Goal: Manage account settings

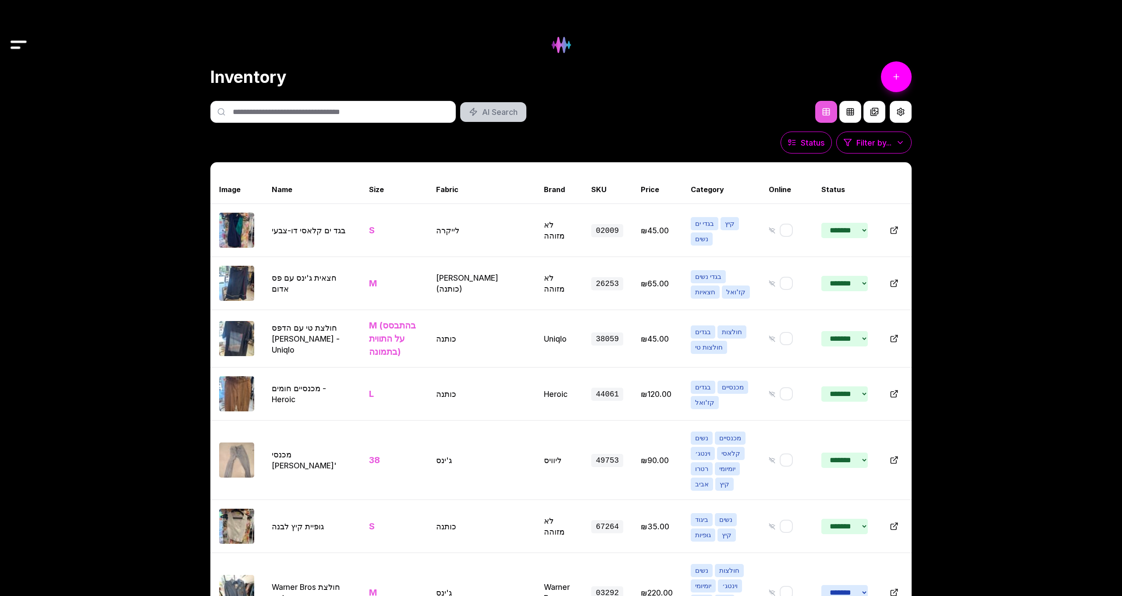
select select "*******"
click at [561, 52] on img at bounding box center [560, 44] width 35 height 35
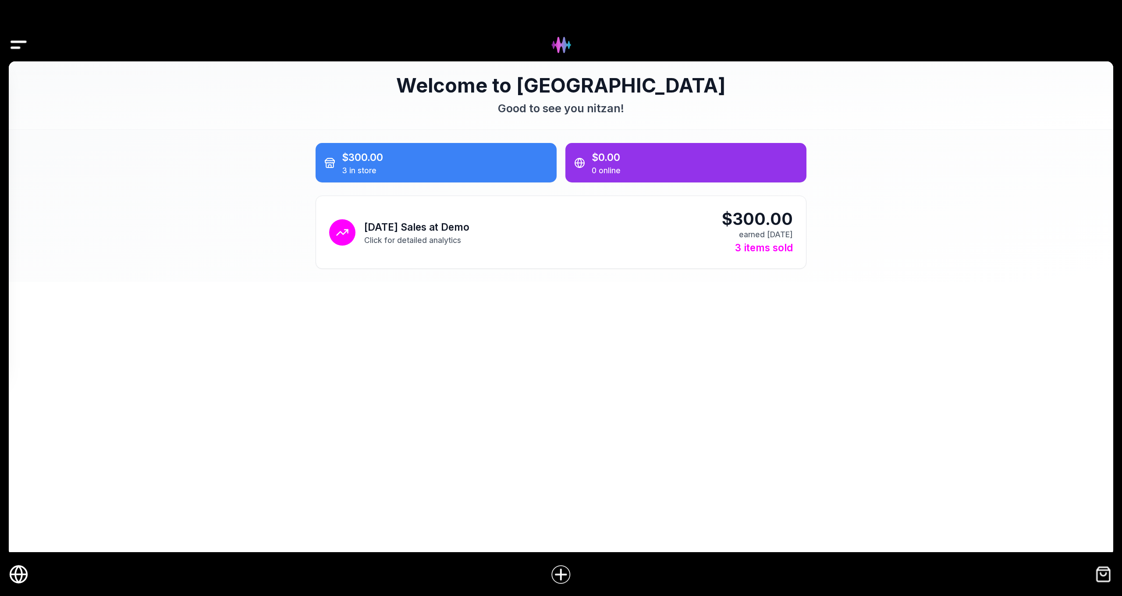
click at [14, 574] on icon "Online Store" at bounding box center [19, 574] width 17 height 0
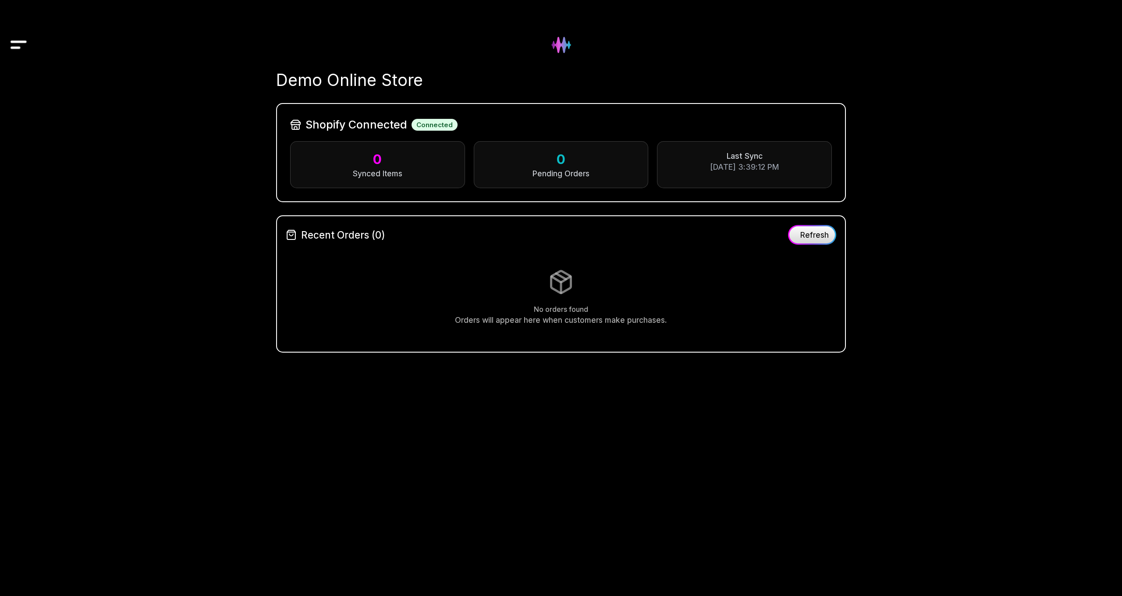
click at [20, 44] on img "Drawer" at bounding box center [19, 45] width 20 height 34
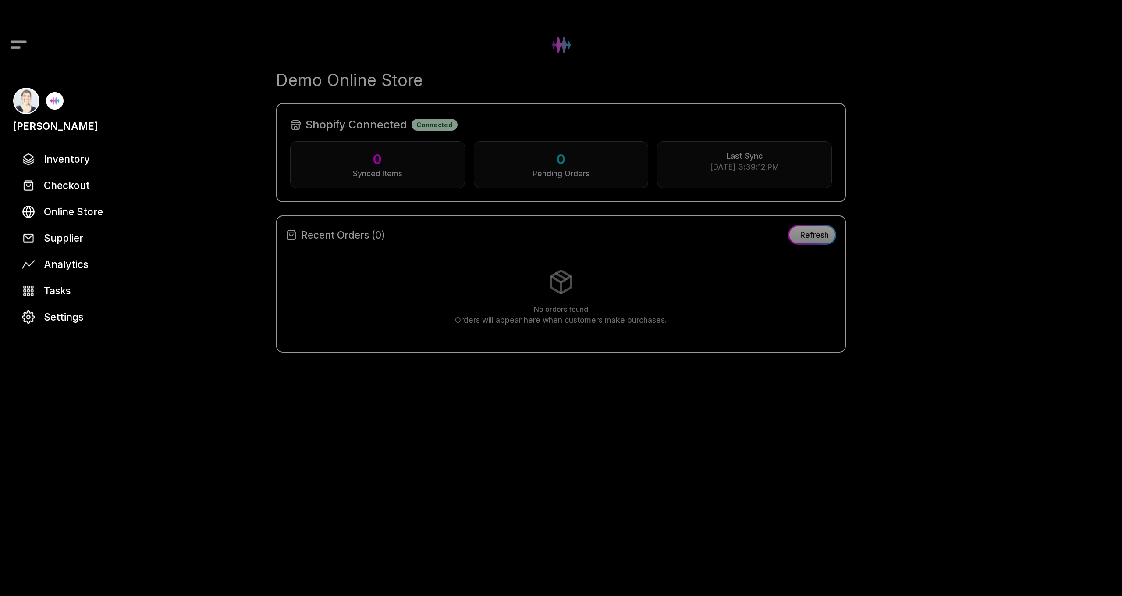
click at [20, 44] on div at bounding box center [561, 298] width 1122 height 596
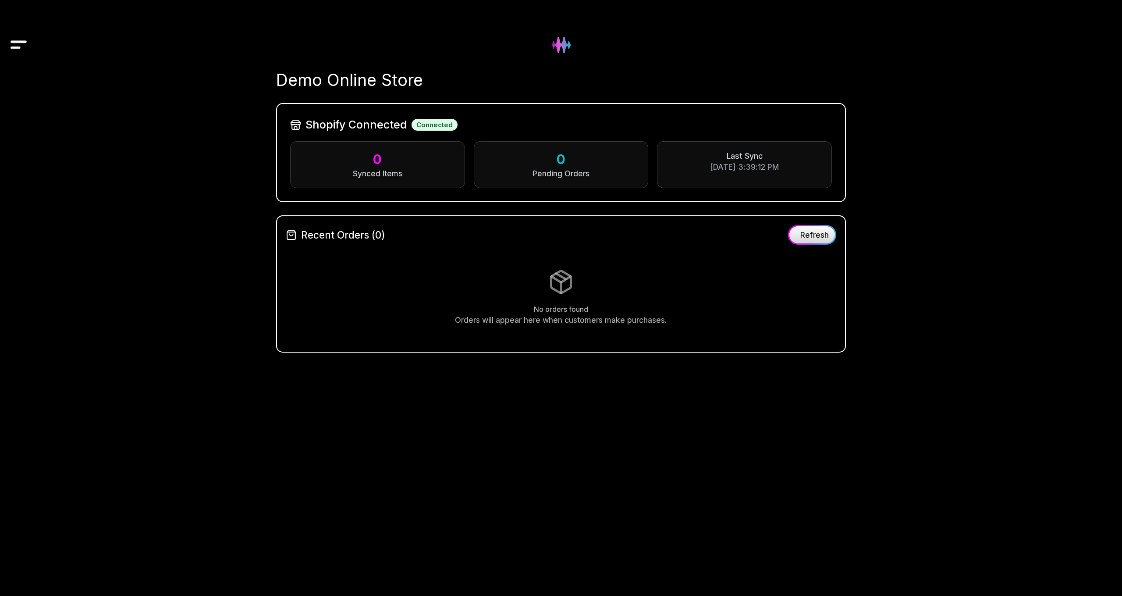
click at [20, 45] on img "Drawer" at bounding box center [19, 45] width 20 height 34
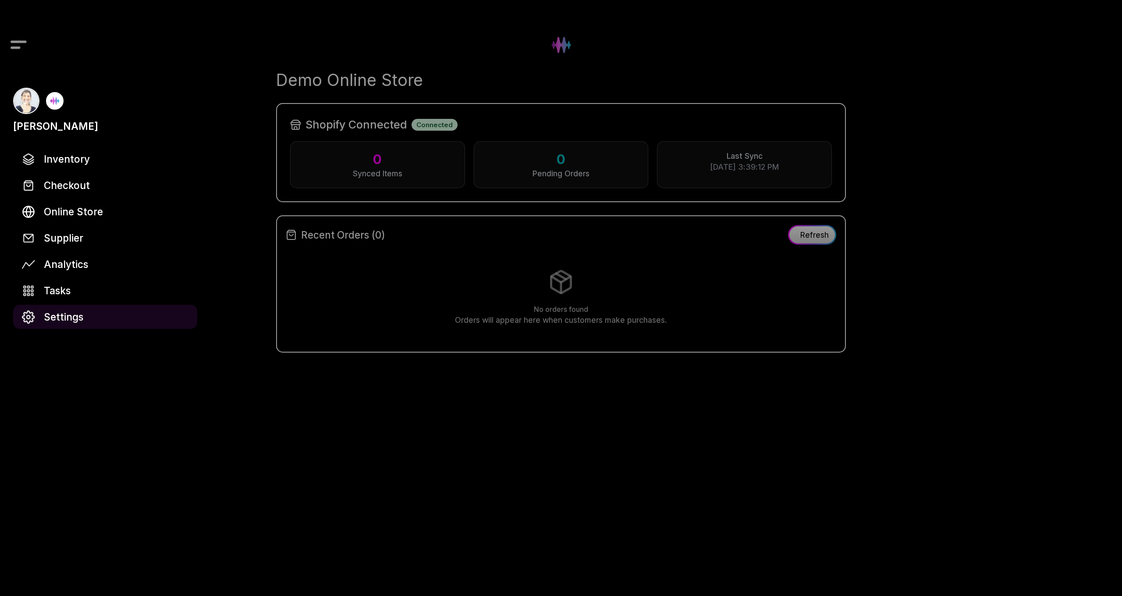
click at [51, 319] on span "Settings" at bounding box center [63, 316] width 39 height 15
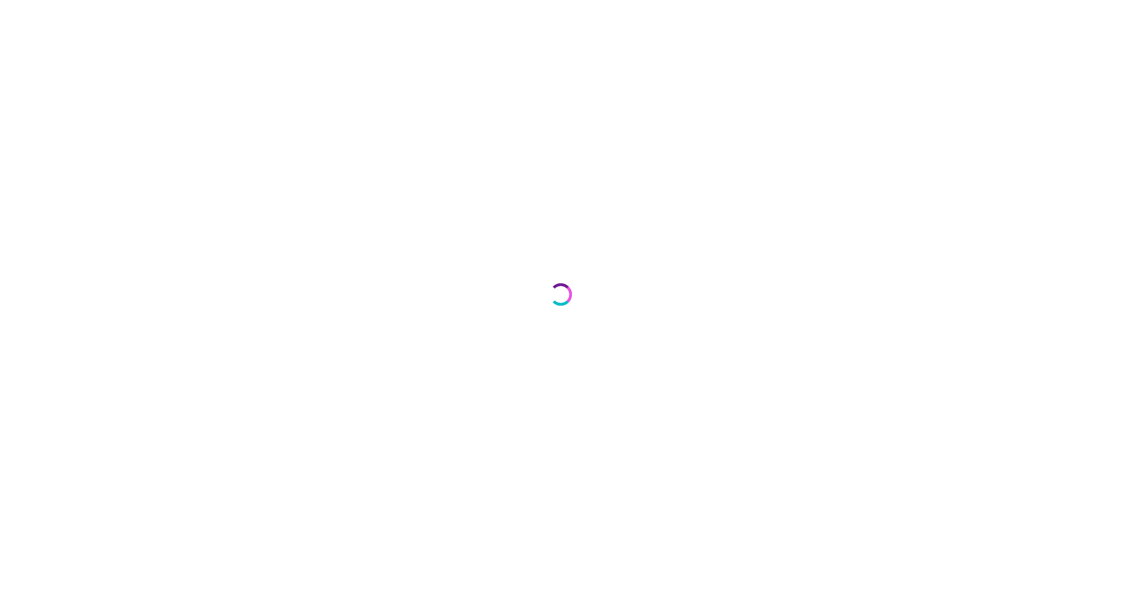
select select "**"
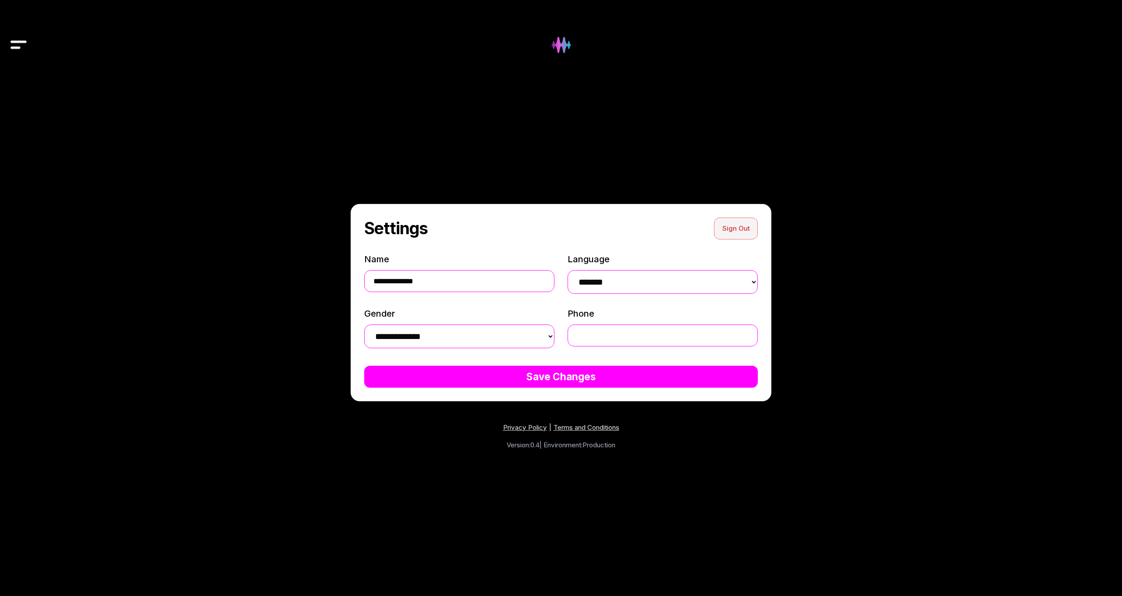
click at [743, 220] on button "Sign Out" at bounding box center [736, 228] width 44 height 22
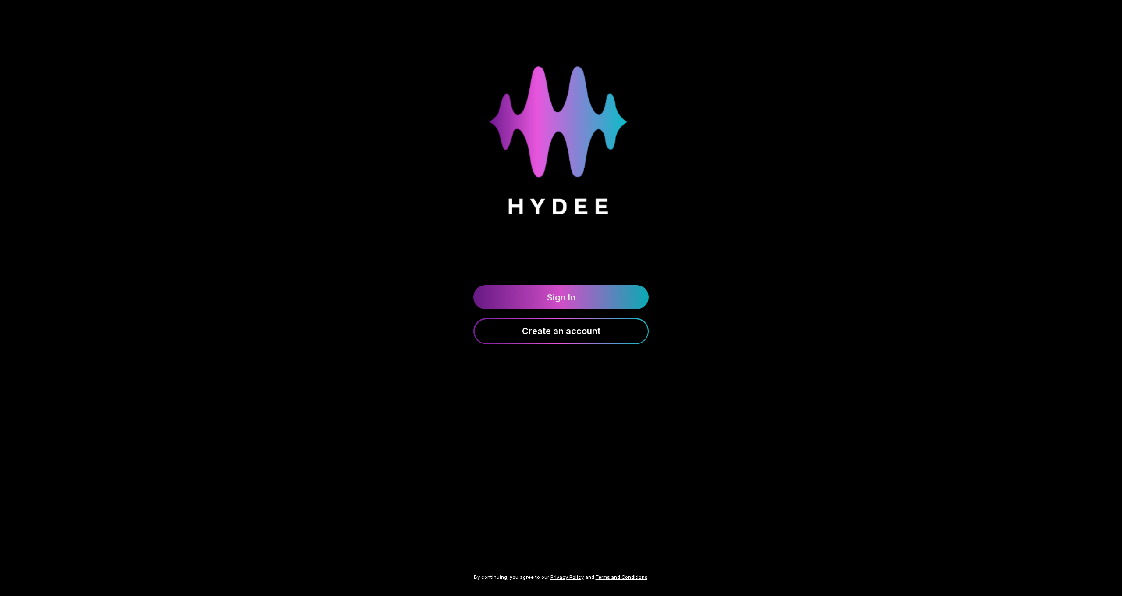
click at [533, 299] on link "Sign In" at bounding box center [560, 297] width 175 height 24
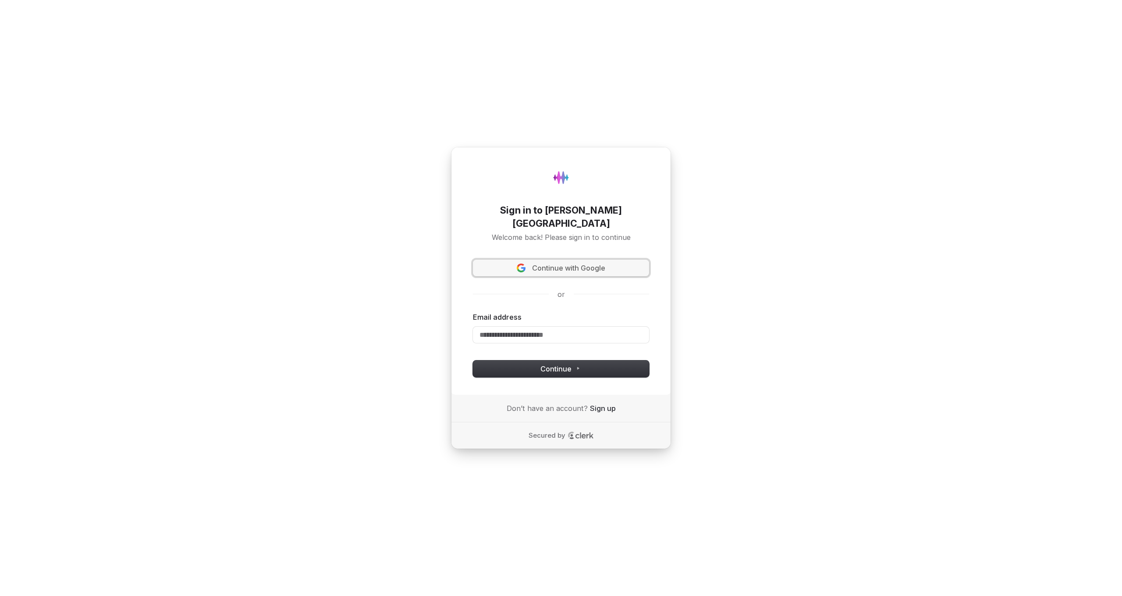
click at [530, 263] on span "Continue with Google" at bounding box center [560, 268] width 163 height 10
